Goal: Task Accomplishment & Management: Complete application form

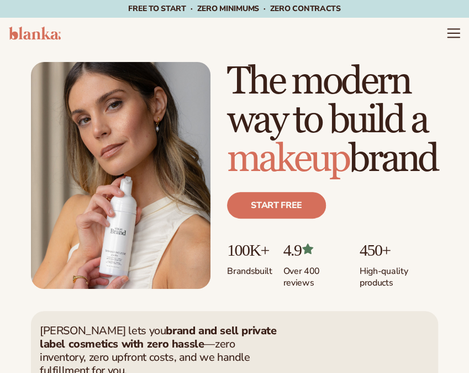
click at [449, 37] on icon "Menu" at bounding box center [454, 37] width 12 height 0
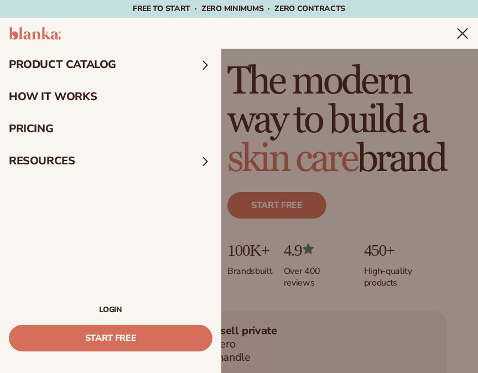
click at [109, 311] on link "LOGIN" at bounding box center [110, 310] width 203 height 8
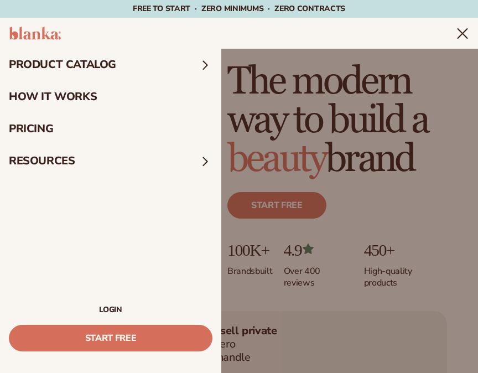
click at [107, 309] on link "LOGIN" at bounding box center [110, 310] width 203 height 8
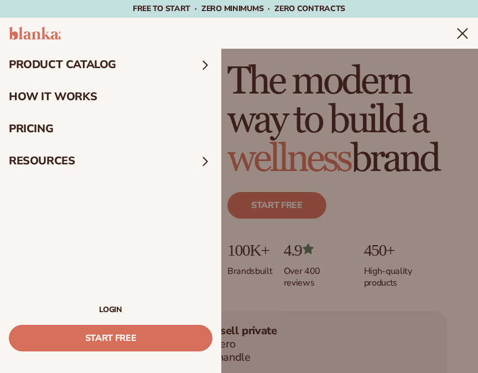
click at [107, 309] on link "LOGIN" at bounding box center [110, 310] width 203 height 8
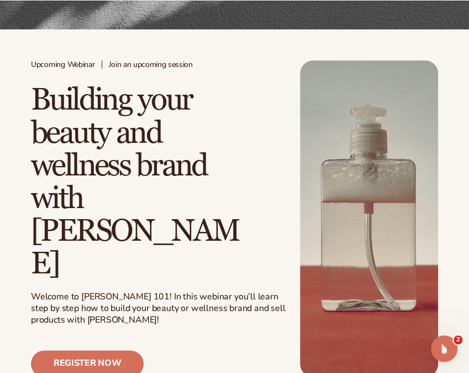
scroll to position [203, 0]
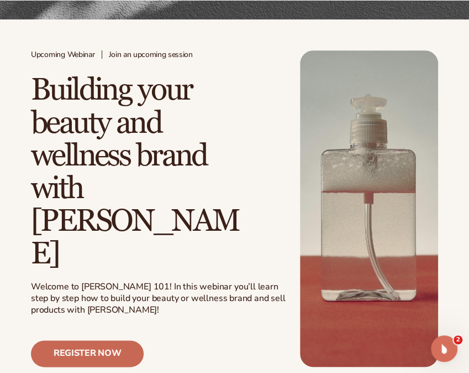
click at [121, 340] on link "Register now" at bounding box center [87, 353] width 113 height 27
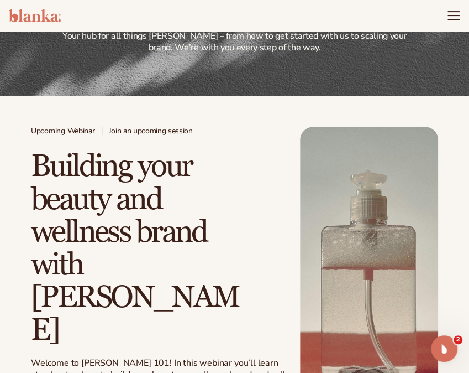
scroll to position [0, 0]
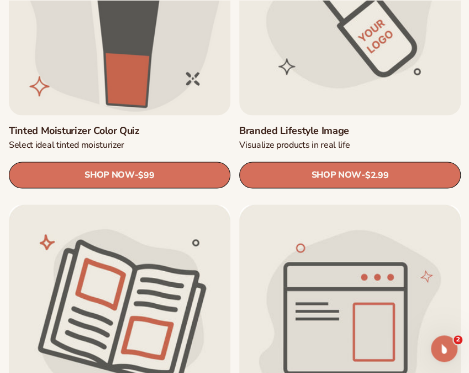
scroll to position [2037, 0]
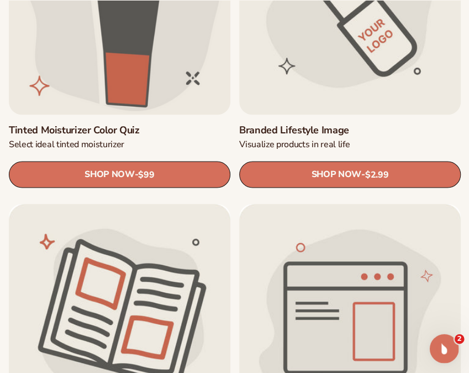
click at [442, 339] on icon "Open Intercom Messenger" at bounding box center [443, 347] width 18 height 18
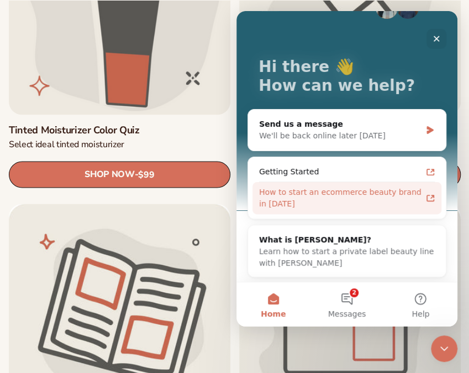
scroll to position [0, 0]
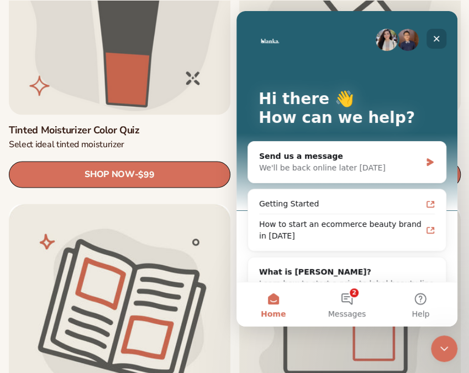
click at [436, 40] on icon "Close" at bounding box center [436, 38] width 9 height 9
